Goal: Transaction & Acquisition: Download file/media

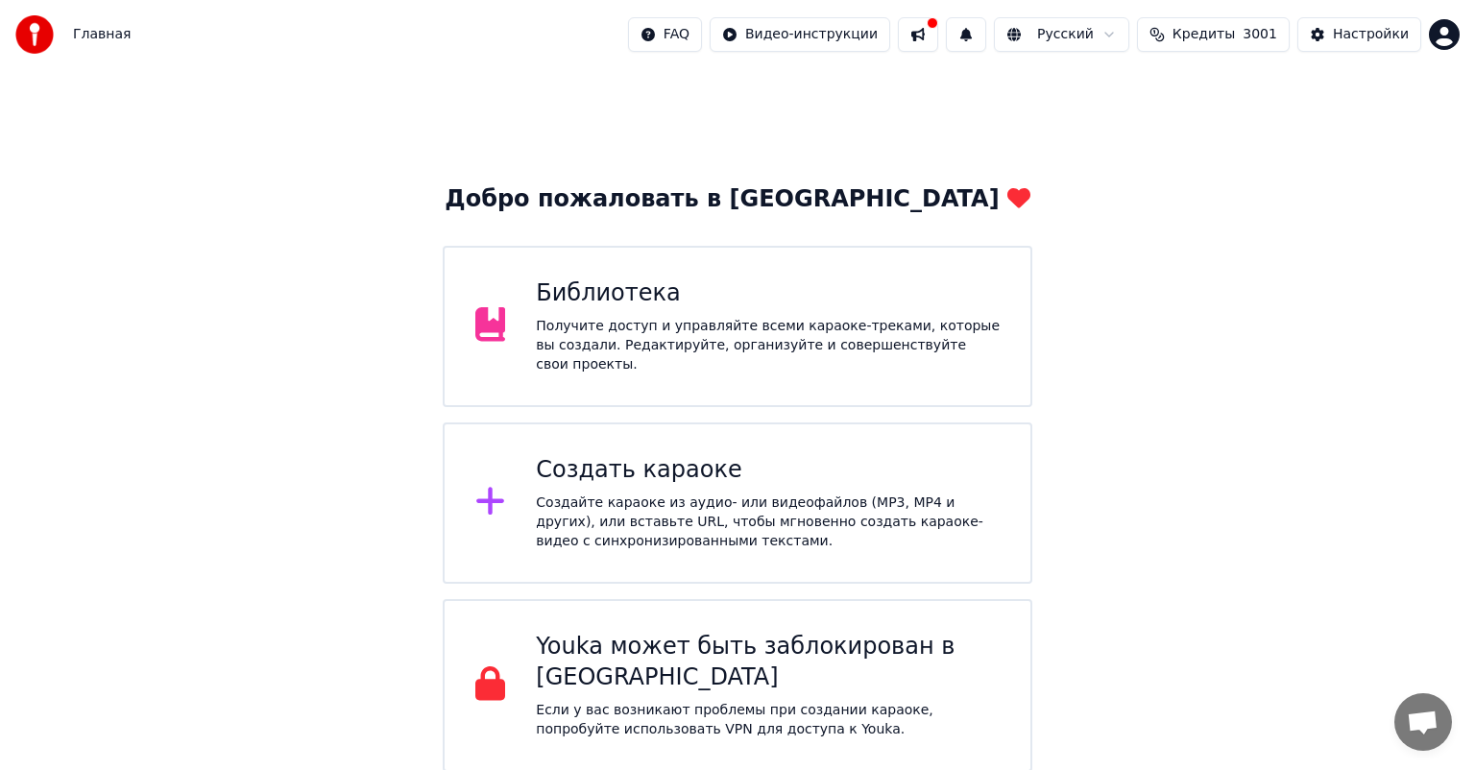
click at [531, 181] on div "Добро пожаловать в Youka Библиотека Получите доступ и управляйте всеми караоке-…" at bounding box center [737, 420] width 1475 height 703
click at [665, 306] on div "Библиотека" at bounding box center [768, 294] width 464 height 31
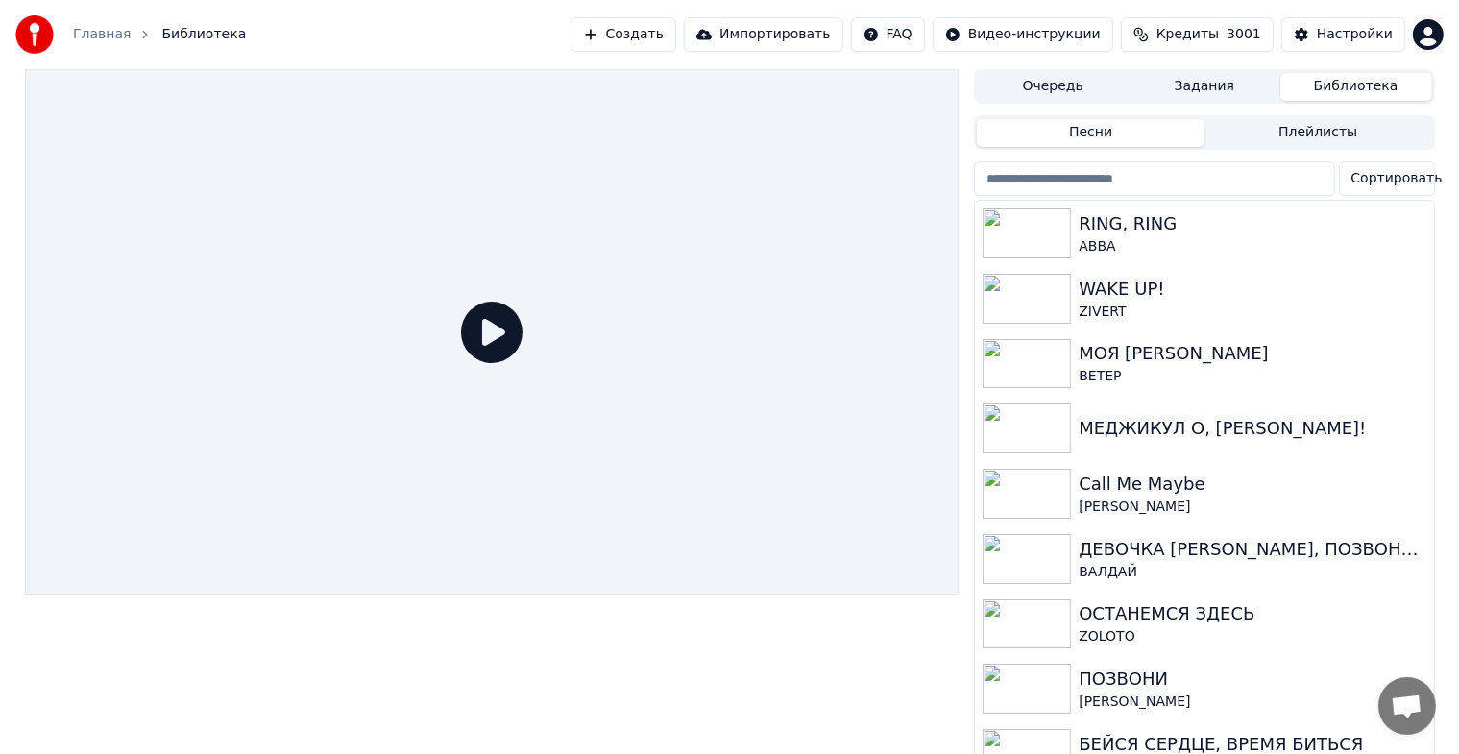
click at [1212, 182] on input "search" at bounding box center [1154, 178] width 360 height 35
paste input "*********"
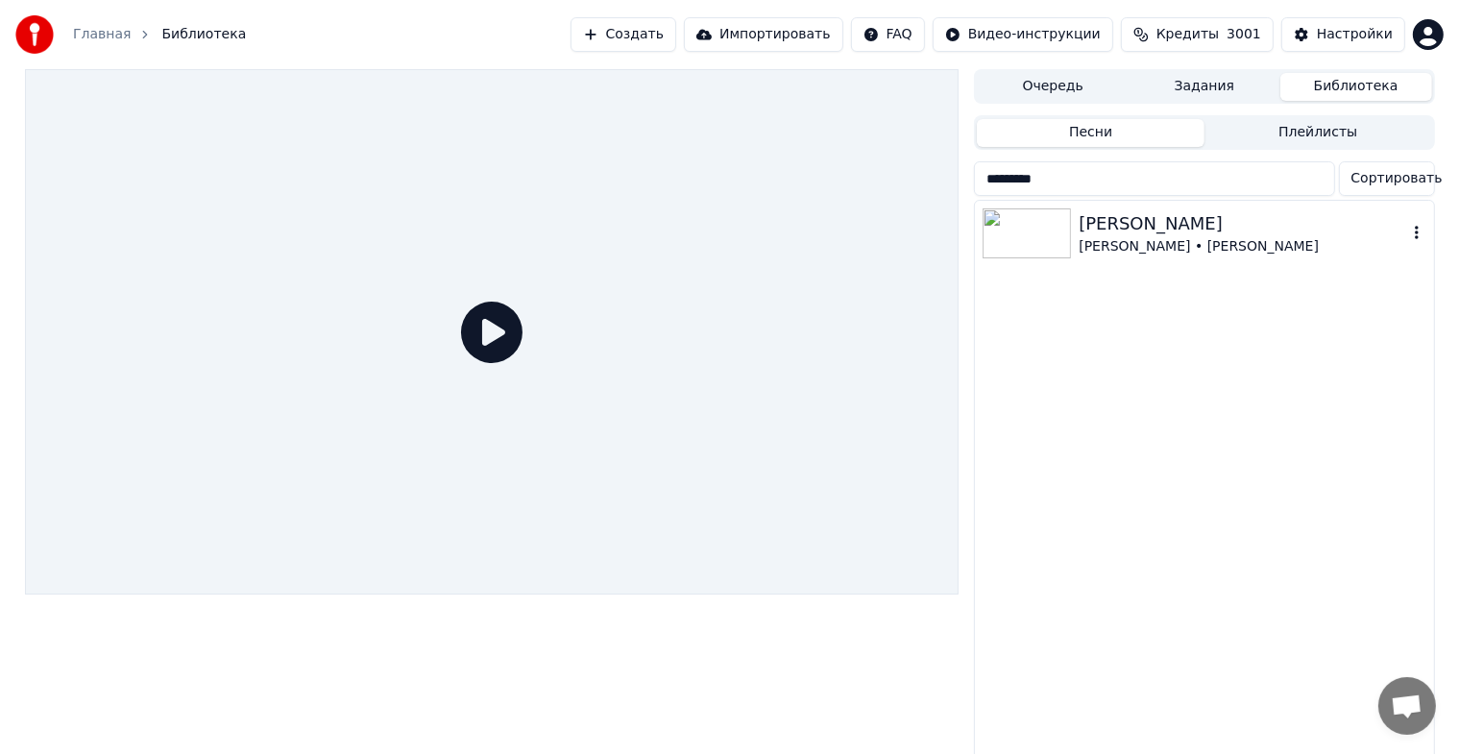
type input "*********"
click at [1183, 252] on div "[PERSON_NAME] • [PERSON_NAME]" at bounding box center [1241, 246] width 327 height 19
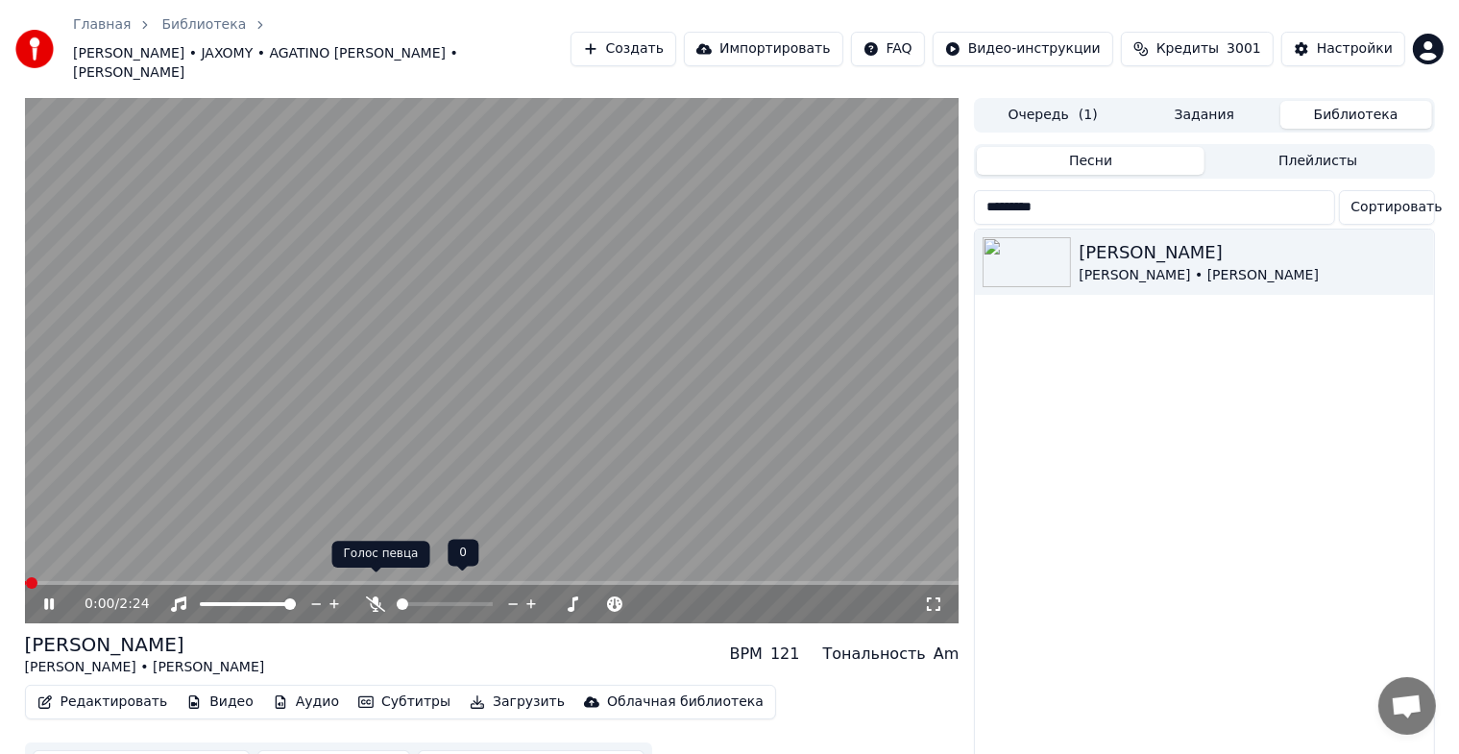
click at [369, 596] on icon at bounding box center [375, 603] width 19 height 15
click at [41, 596] on icon at bounding box center [62, 603] width 45 height 15
click at [289, 750] on button "Скачать видео" at bounding box center [333, 767] width 153 height 35
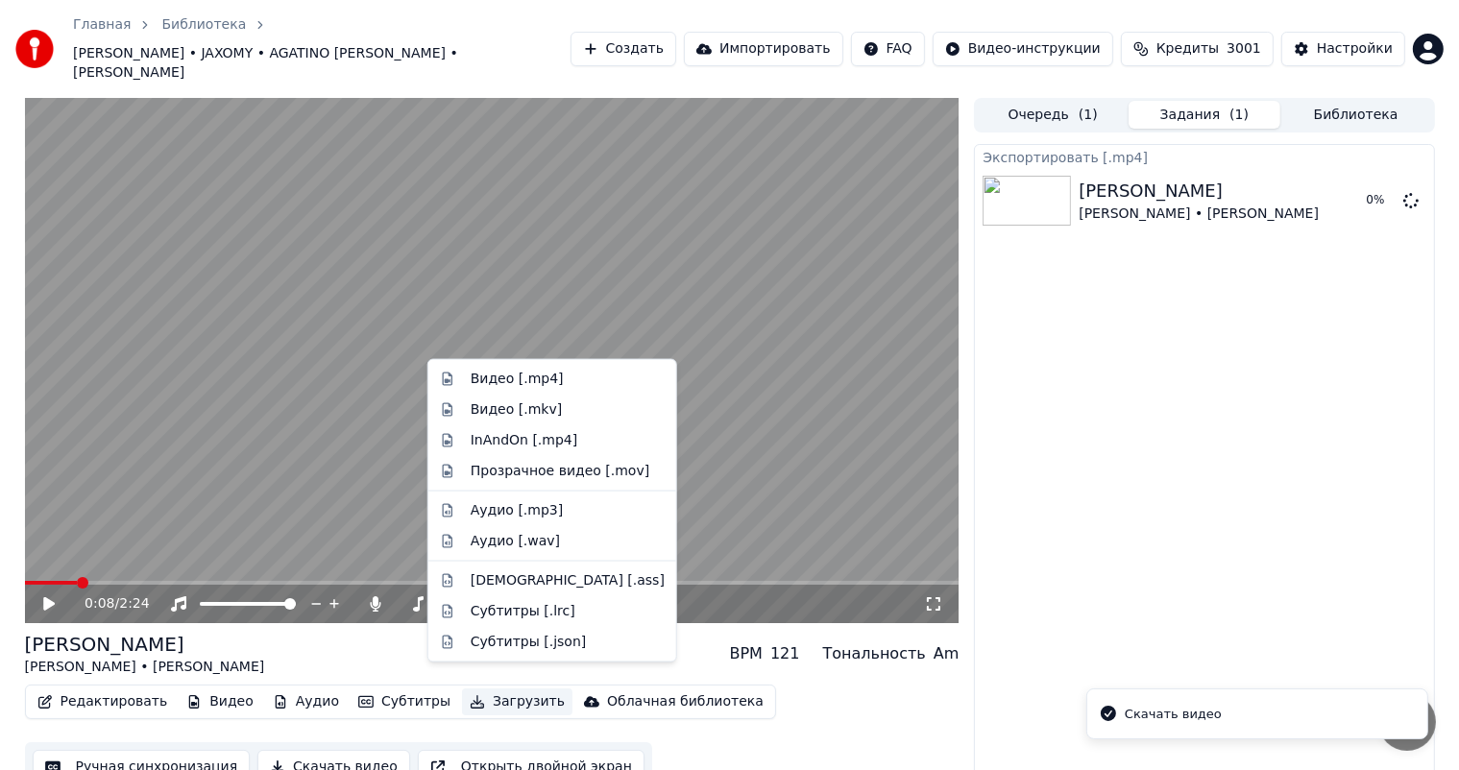
click at [471, 695] on icon "button" at bounding box center [477, 701] width 13 height 13
click at [499, 404] on div "Видео [.mkv]" at bounding box center [516, 409] width 91 height 19
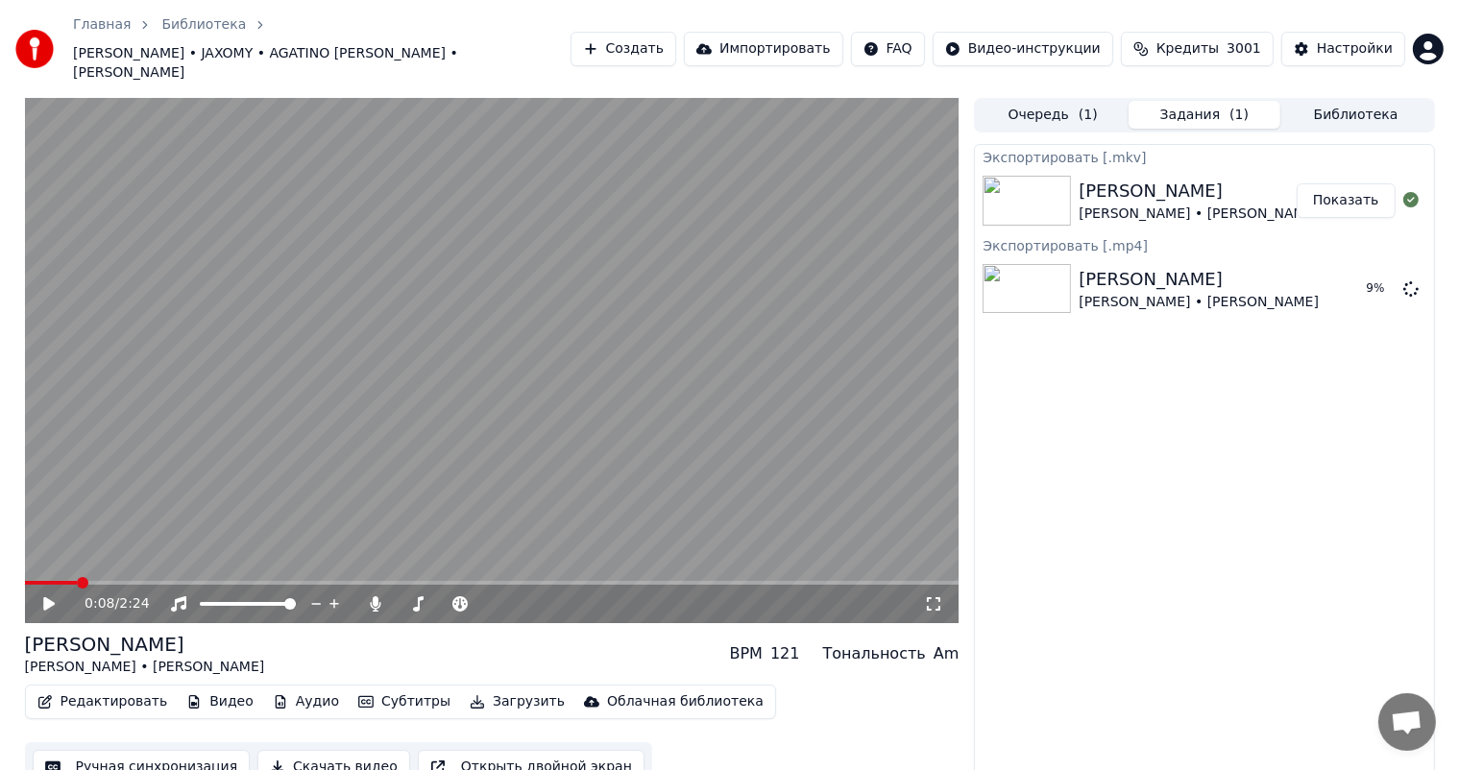
click at [1362, 188] on button "Показать" at bounding box center [1345, 200] width 99 height 35
click at [465, 689] on button "Загрузить" at bounding box center [517, 702] width 110 height 27
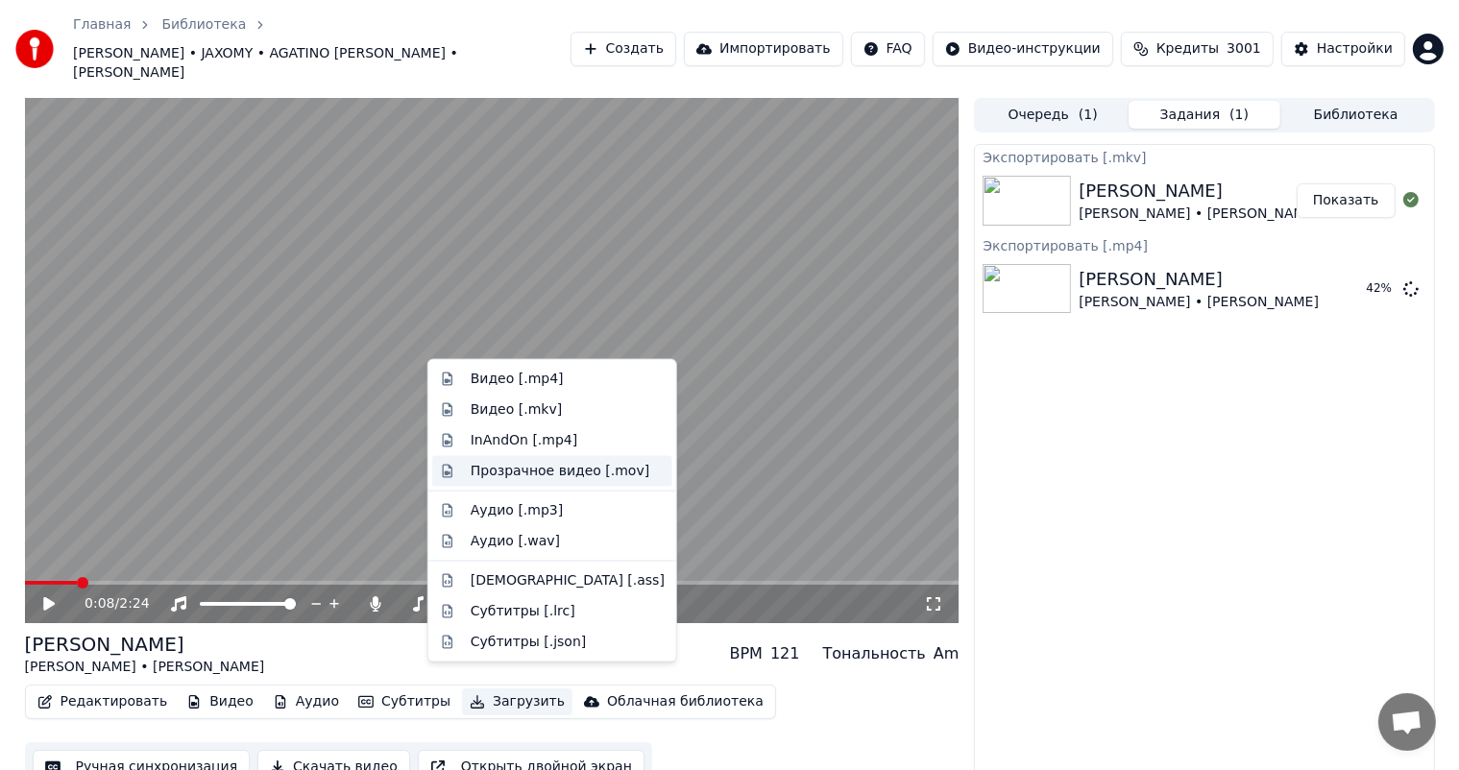
click at [580, 475] on div "Прозрачное видео [.mov]" at bounding box center [560, 471] width 179 height 19
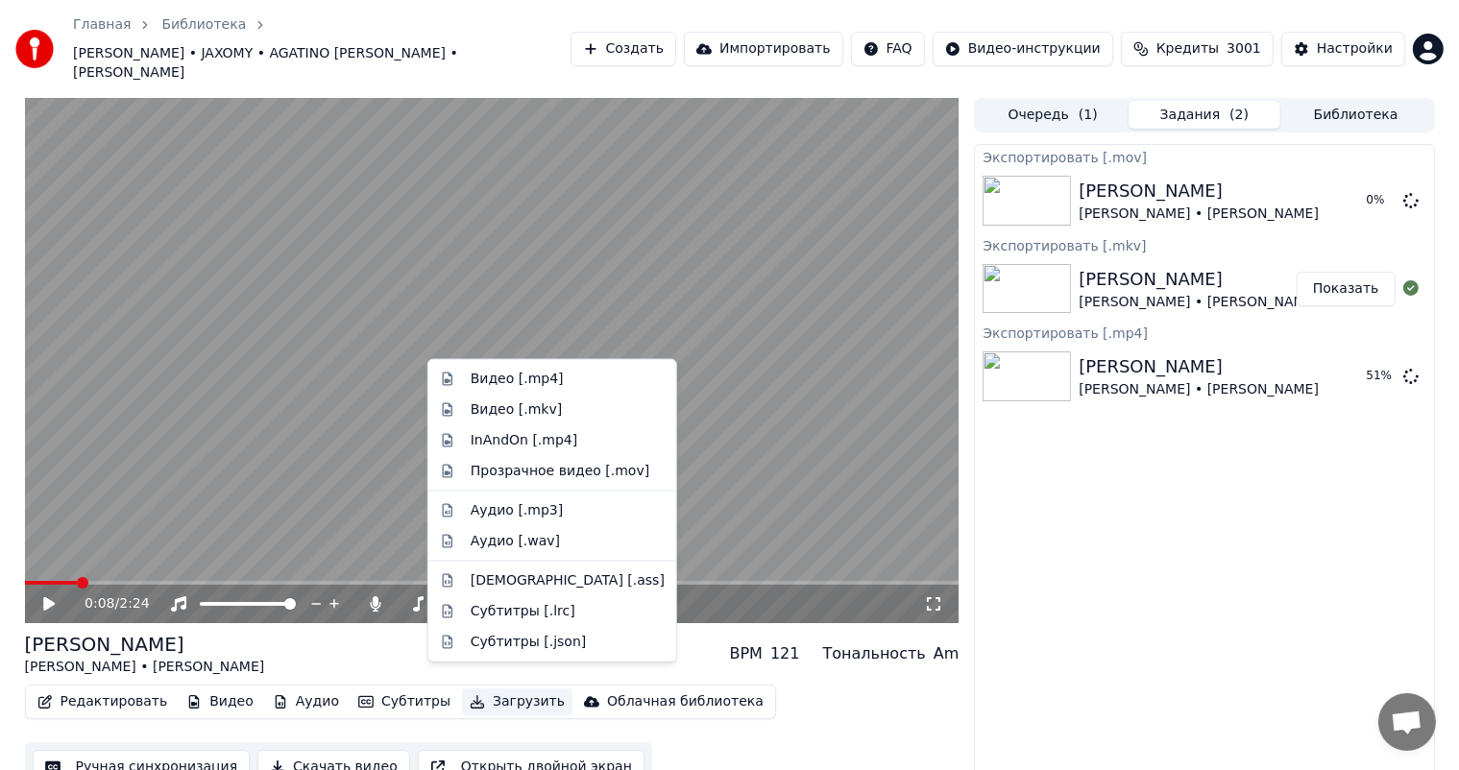
click at [466, 689] on button "Загрузить" at bounding box center [517, 702] width 110 height 27
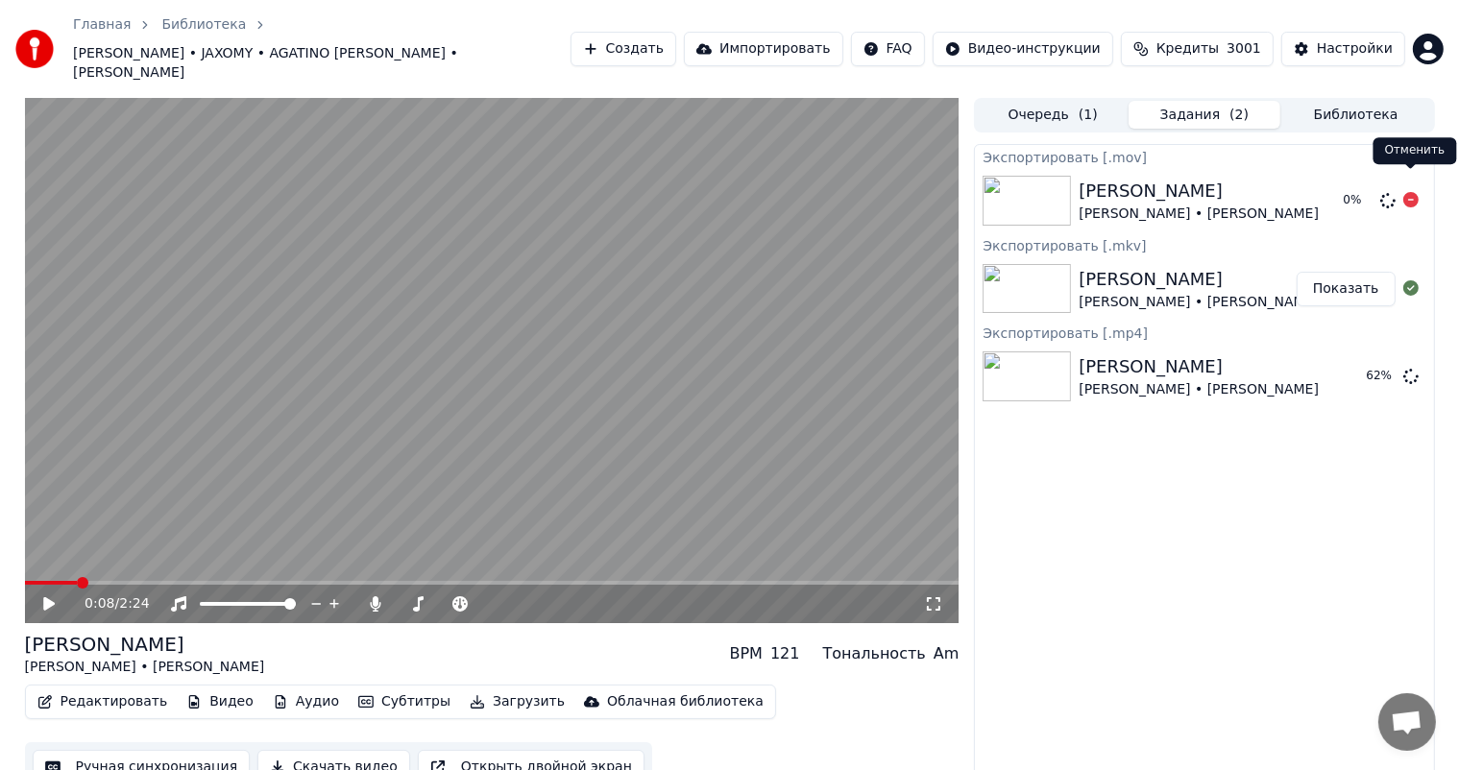
click at [1415, 192] on icon at bounding box center [1410, 199] width 15 height 15
